Goal: Task Accomplishment & Management: Complete application form

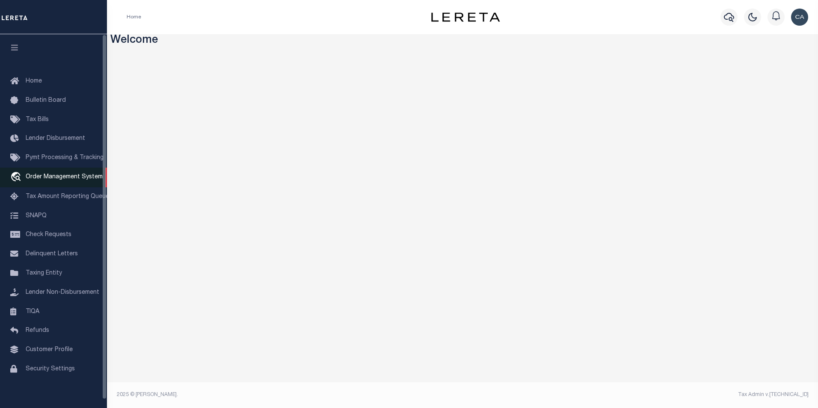
click at [74, 175] on link "travel_explore Order Management System" at bounding box center [53, 178] width 107 height 20
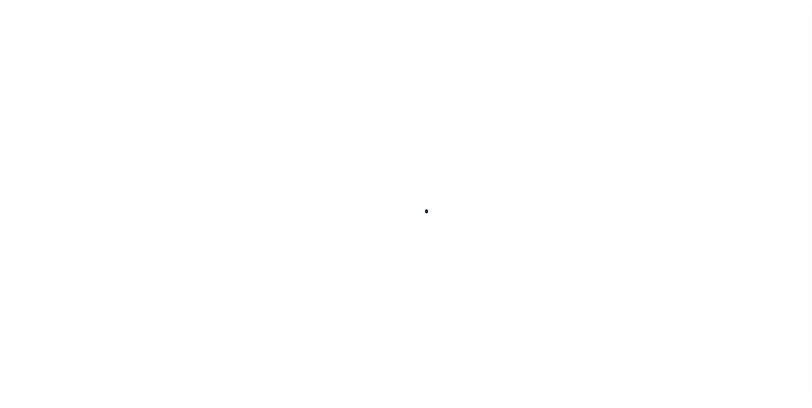
scroll to position [9, 0]
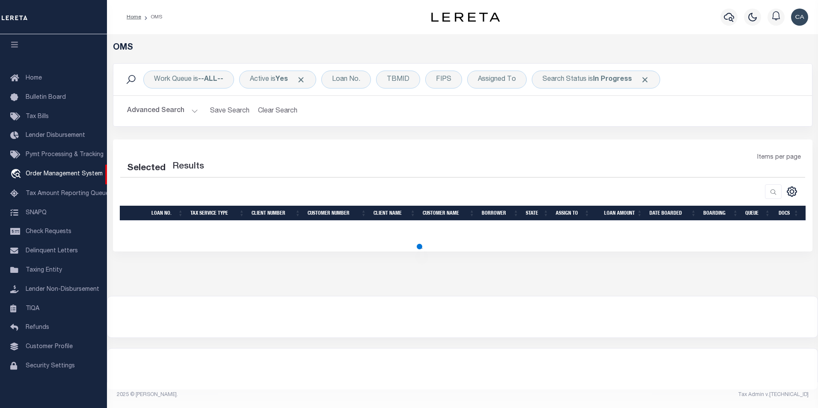
select select "200"
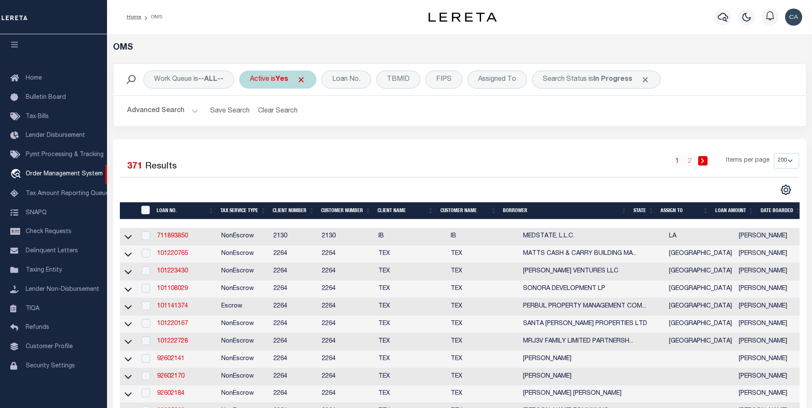
click at [303, 81] on span "Click to Remove" at bounding box center [300, 79] width 9 height 9
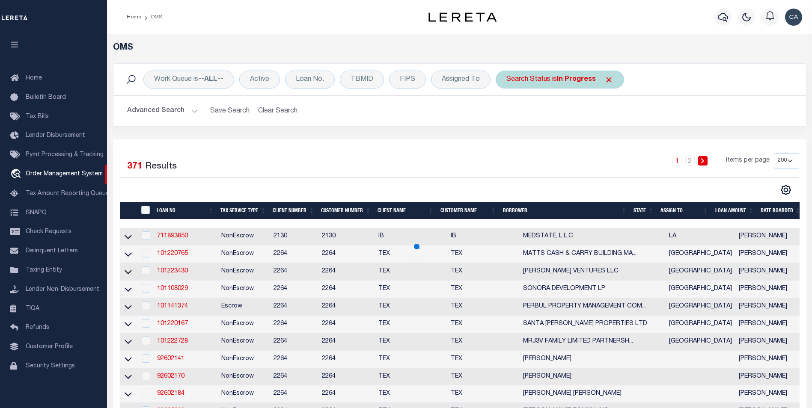
click at [606, 80] on span "Click to Remove" at bounding box center [608, 79] width 9 height 9
click at [309, 80] on div "Loan No." at bounding box center [310, 80] width 50 height 18
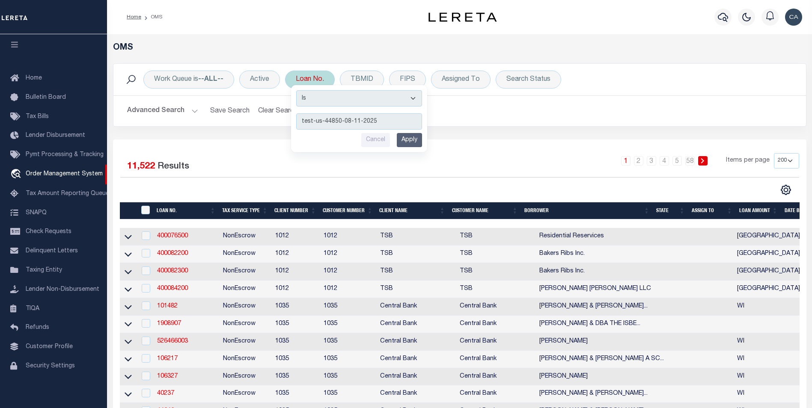
type input "test-us-44850-08-11-2025"
click at [412, 142] on input "Apply" at bounding box center [409, 140] width 25 height 14
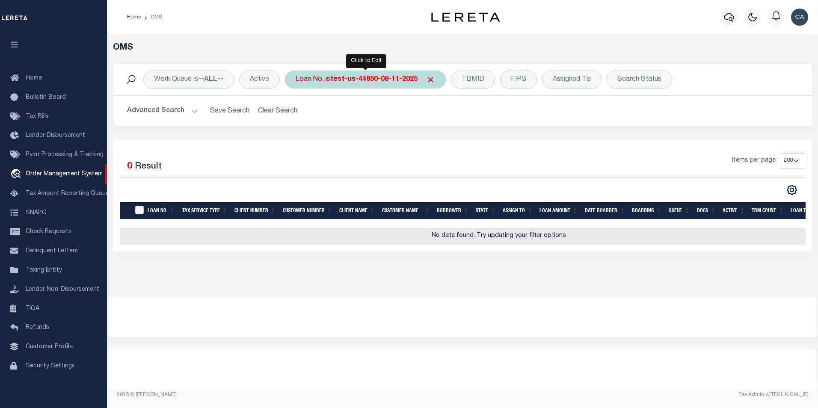
click at [367, 83] on b "test-us-44850-08-11-2025" at bounding box center [373, 79] width 87 height 7
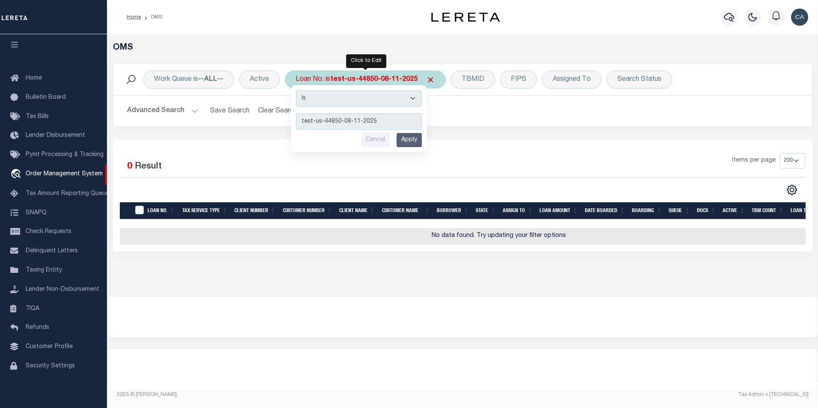
click at [417, 145] on input "Apply" at bounding box center [409, 140] width 25 height 14
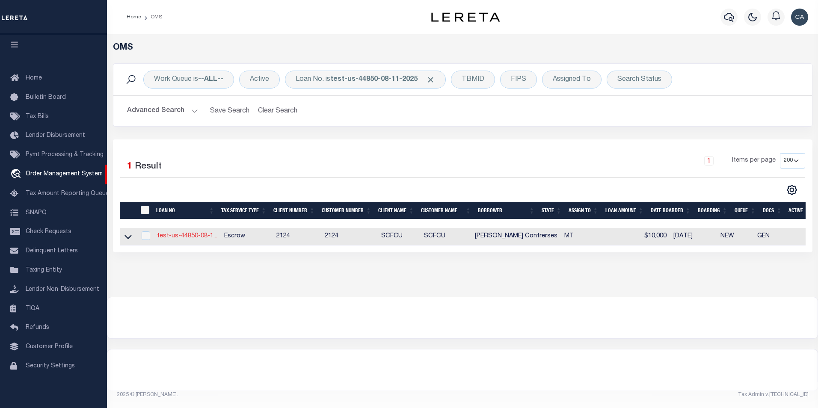
click at [181, 238] on link "test-us-44850-08-1..." at bounding box center [187, 236] width 60 height 6
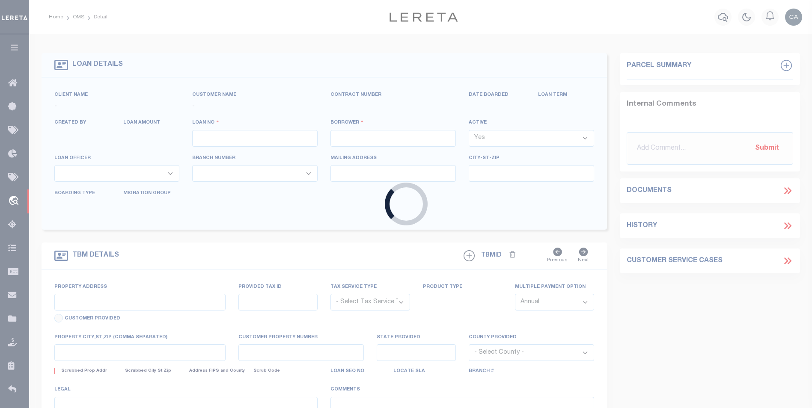
type input "test-us-44850-08-11-2025"
type input "[PERSON_NAME] Contrerses"
select select
type input "108 SPOKLIE DR"
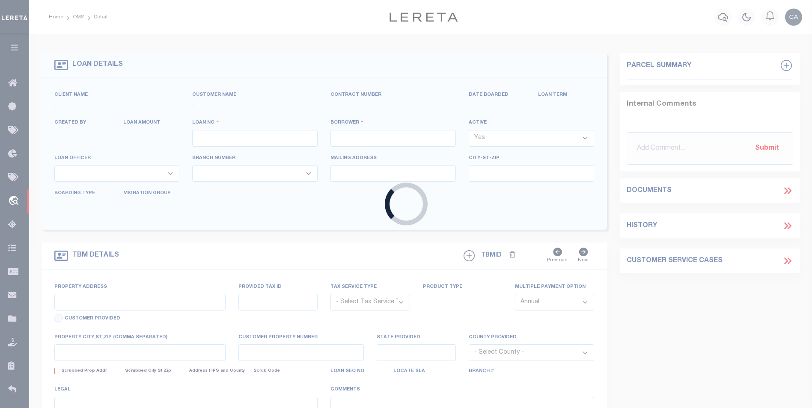
type input "LAKESIDE MT 59922-9637"
type input "[DATE]"
select select "10"
select select "Escrow"
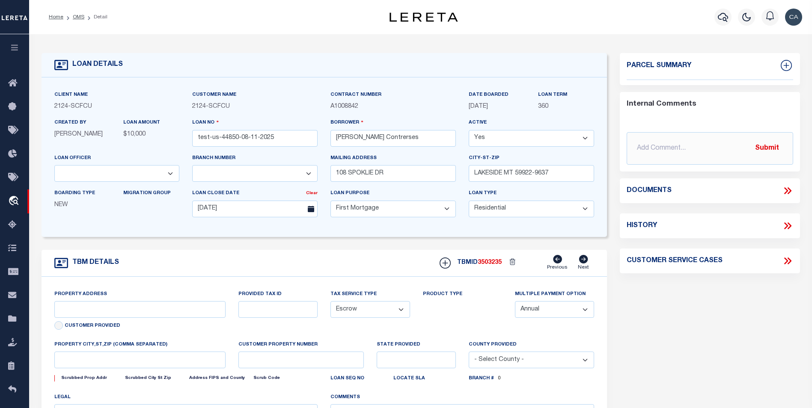
select select "25314"
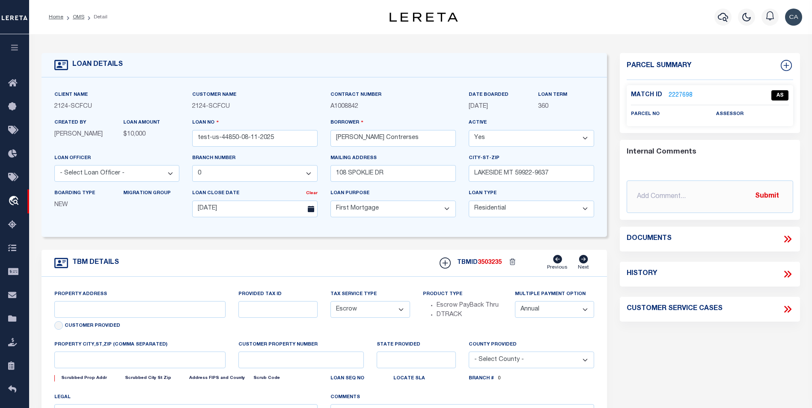
type input "108 SPOKLIE DR"
type input "1302"
select select
type input "LAKESIDE MT 59922-9637"
type input "QA-CNUMBER-102134"
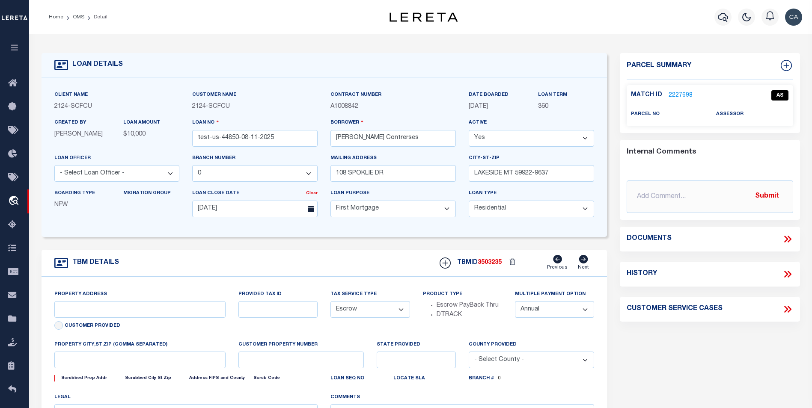
type input "MT"
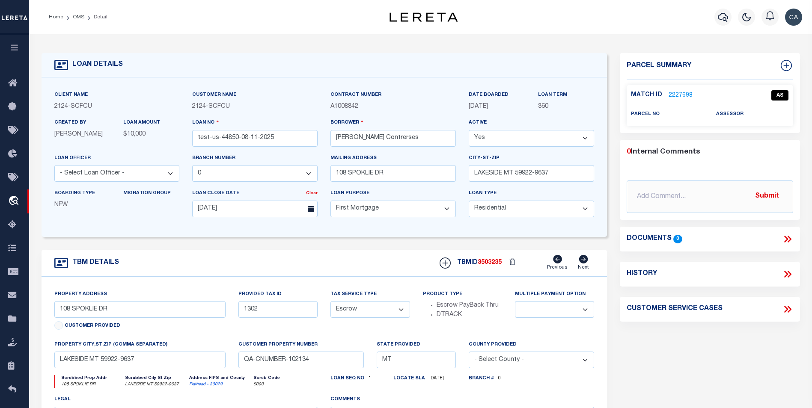
click at [604, 42] on div "LOAN DETAILS Client Name 2124" at bounding box center [420, 290] width 782 height 512
click at [787, 240] on icon at bounding box center [787, 239] width 11 height 11
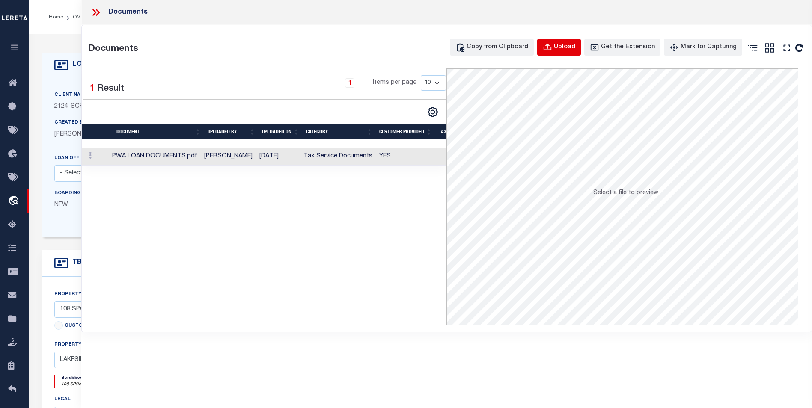
click at [566, 53] on button "Upload" at bounding box center [559, 47] width 44 height 17
select select
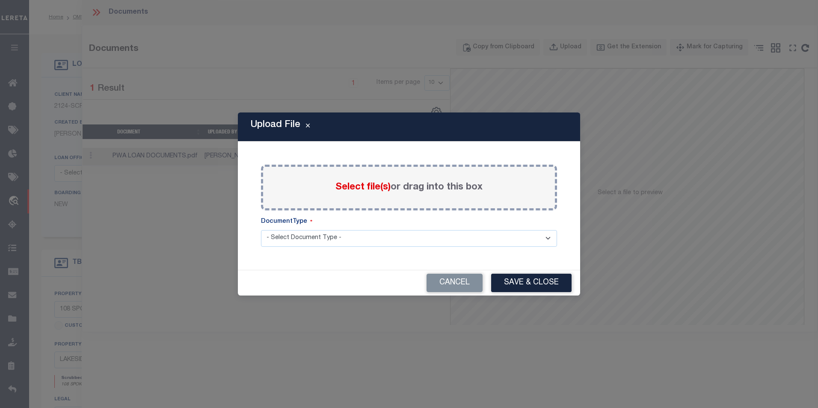
click at [358, 193] on label "Select file(s) or drag into this box" at bounding box center [408, 188] width 147 height 14
click at [0, 0] on input "Select file(s) or drag into this box" at bounding box center [0, 0] width 0 height 0
click at [465, 278] on button "Cancel" at bounding box center [455, 283] width 56 height 18
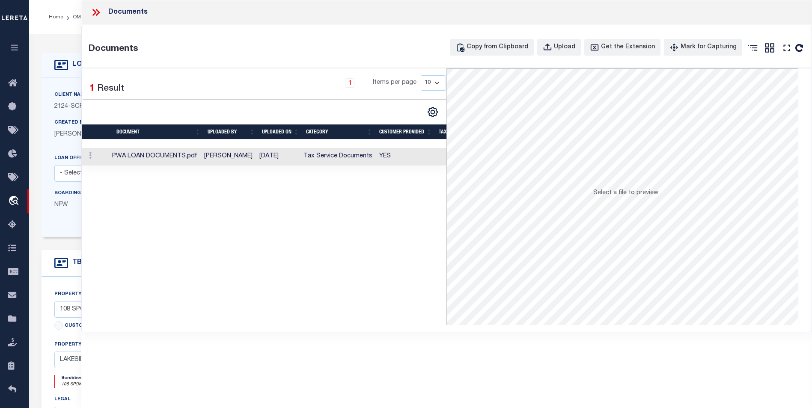
click at [95, 15] on icon at bounding box center [95, 12] width 11 height 11
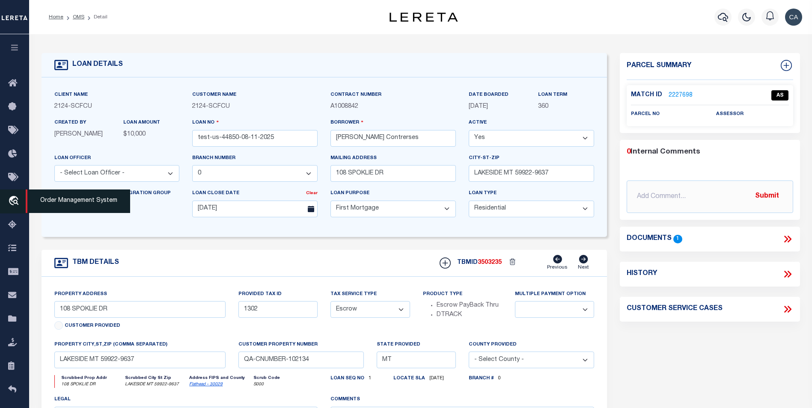
click at [15, 213] on link "travel_explore Order Management System" at bounding box center [14, 202] width 29 height 24
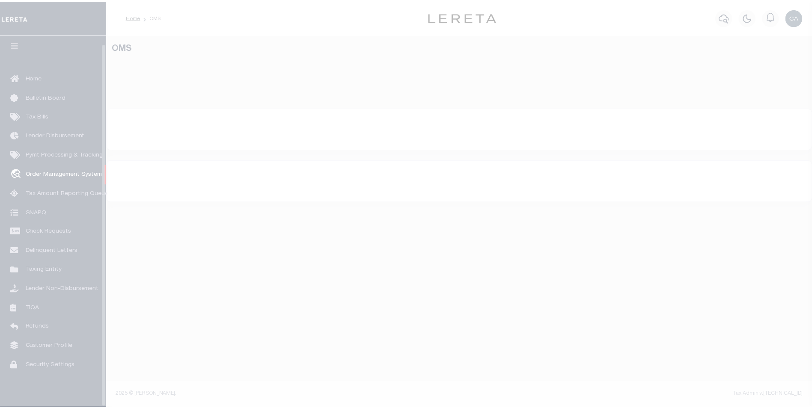
scroll to position [9, 0]
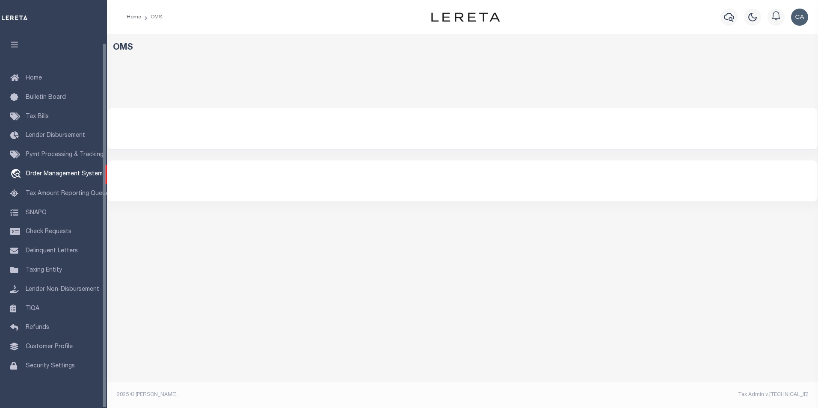
select select "200"
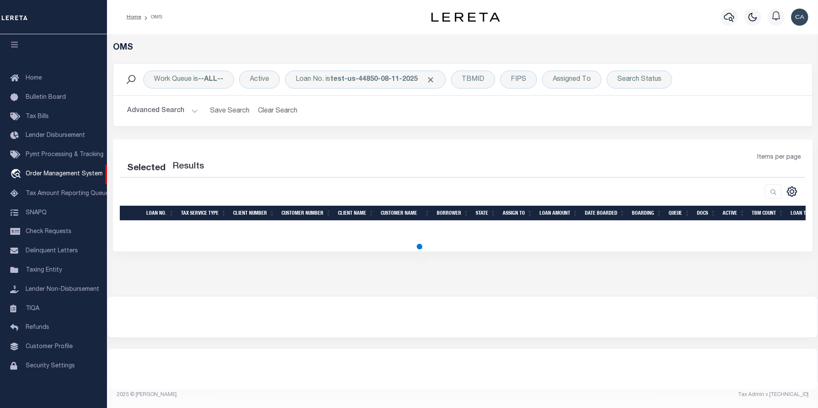
select select "200"
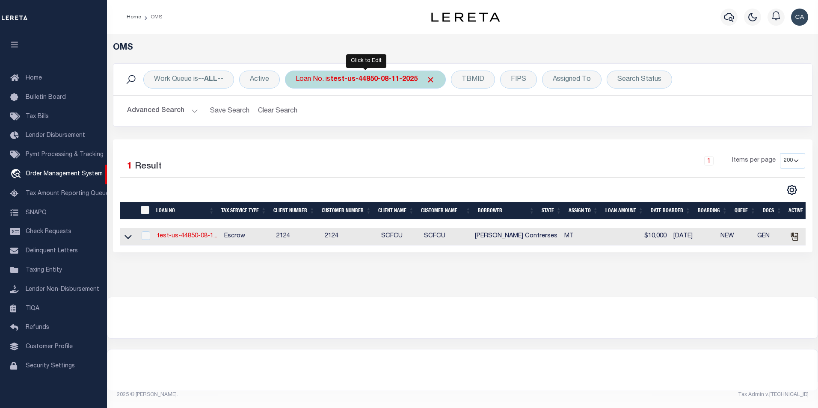
click at [337, 74] on div "Loan No. is test-us-44850-08-11-2025" at bounding box center [365, 80] width 161 height 18
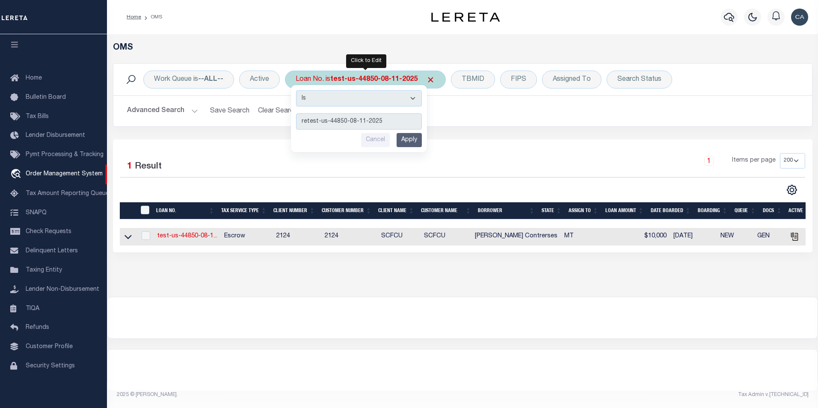
type input "retest-us-44850-08-11-2025"
click at [404, 138] on input "Apply" at bounding box center [409, 140] width 25 height 14
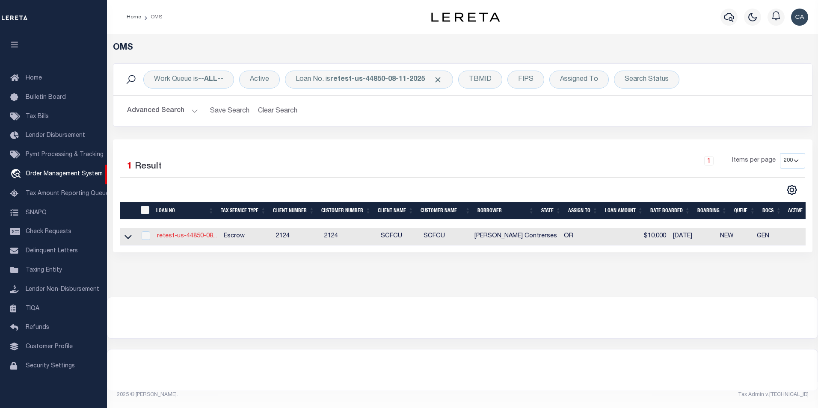
click at [187, 238] on link "retest-us-44850-08..." at bounding box center [187, 236] width 60 height 6
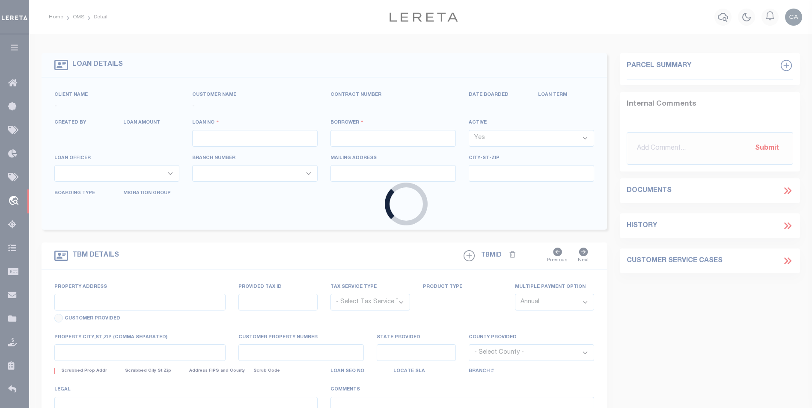
type input "retest-us-44850-08-11-2025"
type input "[PERSON_NAME] Contrerses"
select select
type input "13875 SW MERIDIAN ST UNIT 141"
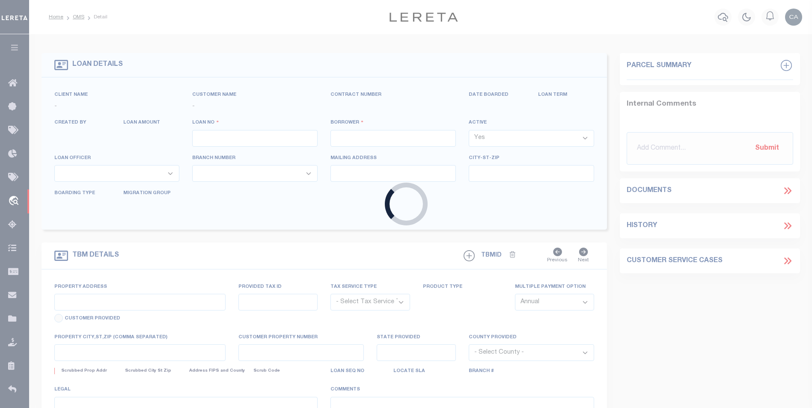
type input "BEAVERTON OR 97005-2483"
type input "[DATE]"
select select "10"
select select "Escrow"
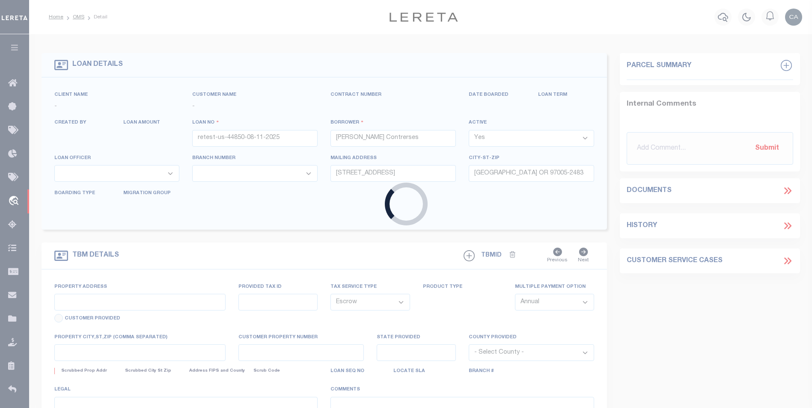
type input "13875 SW MERIDIAN ST UNIT 141"
type input "1302"
type input "BEAVERTON OR 97005-2483"
type input "QA-CNUMBER-102134"
type input "OR"
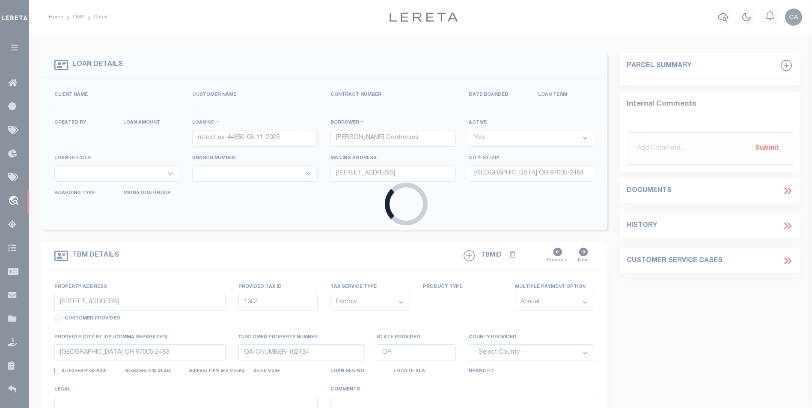
select select "25314"
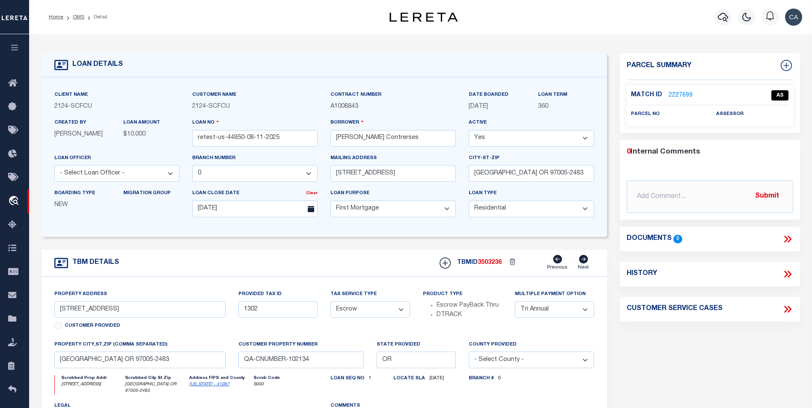
click at [791, 236] on icon at bounding box center [787, 239] width 11 height 11
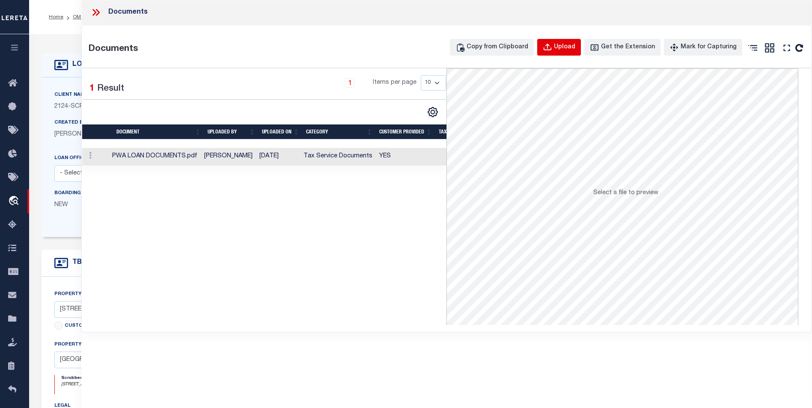
click at [581, 42] on button "Upload" at bounding box center [559, 47] width 44 height 17
select select
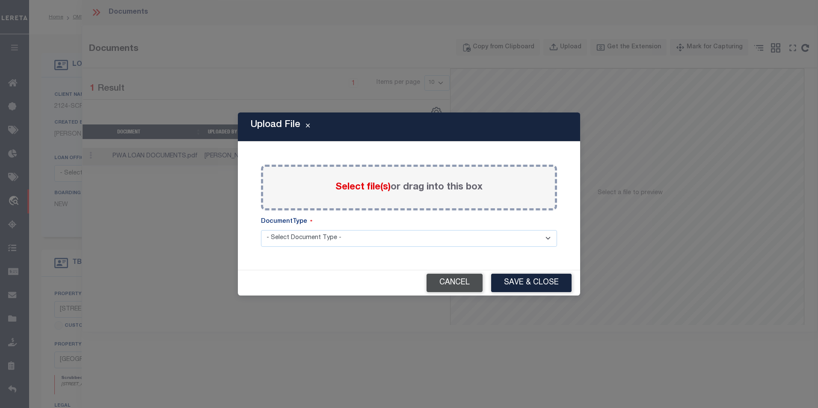
click at [451, 282] on button "Cancel" at bounding box center [455, 283] width 56 height 18
